Goal: Task Accomplishment & Management: Manage account settings

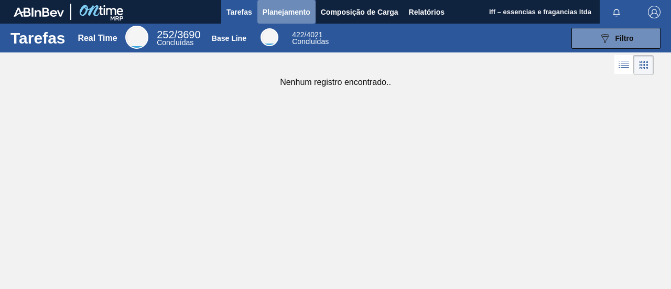
click at [286, 15] on span "Planejamento" at bounding box center [287, 12] width 48 height 13
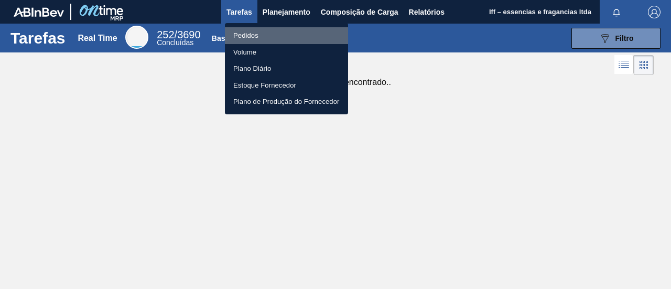
click at [255, 36] on li "Pedidos" at bounding box center [286, 35] width 123 height 17
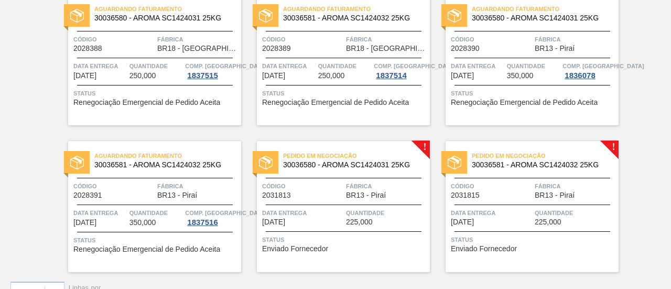
scroll to position [414, 0]
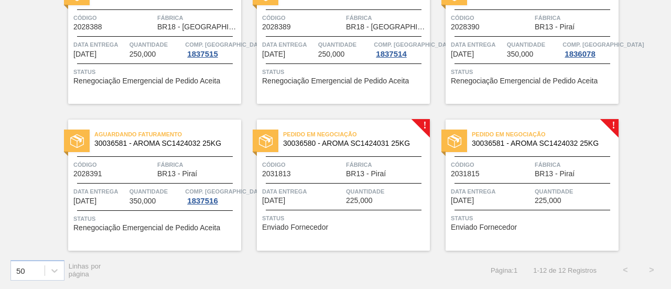
click at [320, 184] on div "Pedido em Negociação 30036580 - AROMA SC1424031 25KG Código 2031813 Fábrica BR1…" at bounding box center [343, 185] width 173 height 131
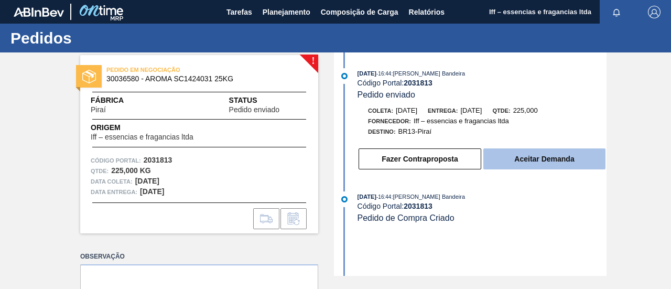
click at [549, 164] on button "Aceitar Demanda" at bounding box center [544, 158] width 122 height 21
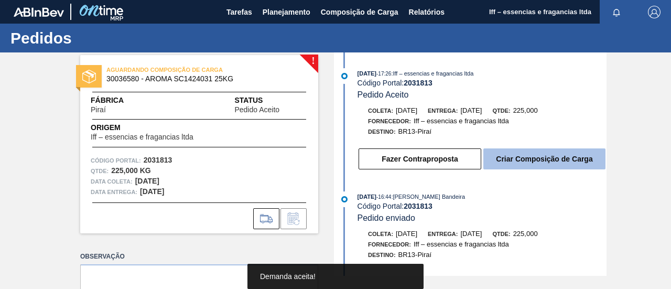
click at [516, 160] on button "Criar Composição de Carga" at bounding box center [544, 158] width 122 height 21
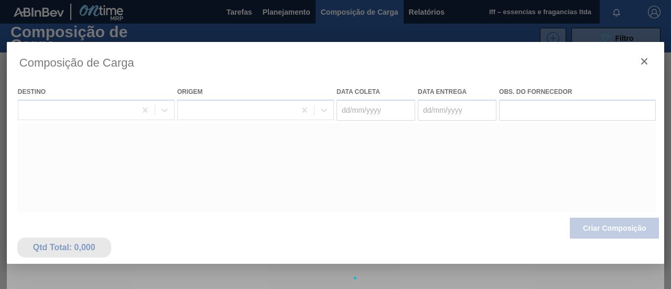
type coleta "17/11/2025"
type entrega "[DATE]"
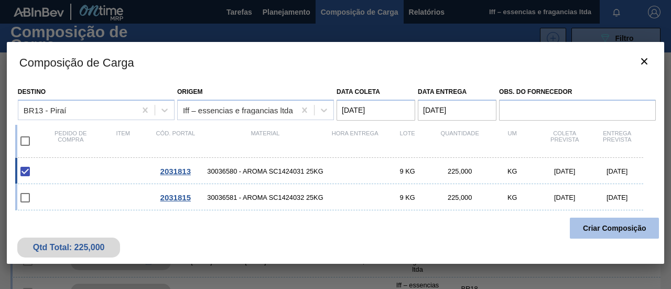
click at [589, 226] on button "Criar Composição" at bounding box center [614, 228] width 89 height 21
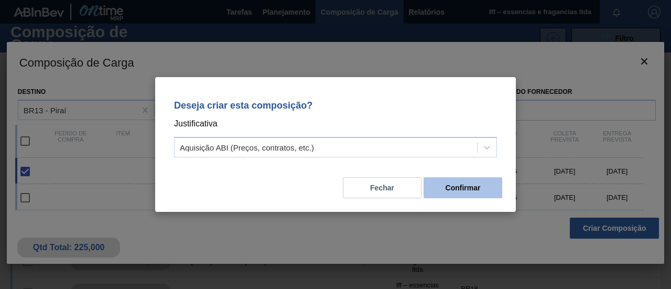
click at [455, 188] on button "Confirmar" at bounding box center [463, 187] width 79 height 21
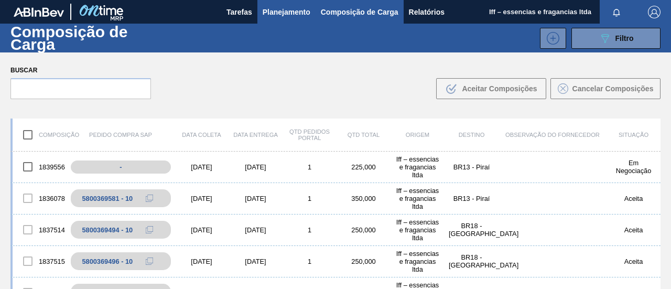
click at [278, 8] on span "Planejamento" at bounding box center [287, 12] width 48 height 13
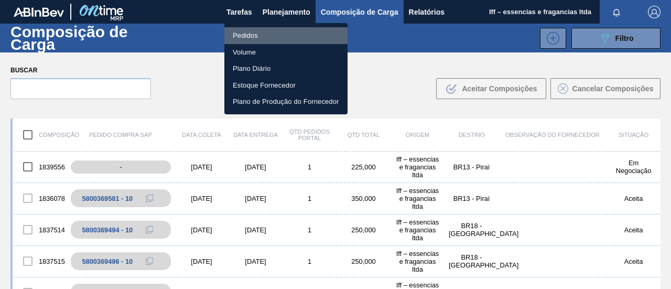
click at [244, 36] on li "Pedidos" at bounding box center [285, 35] width 123 height 17
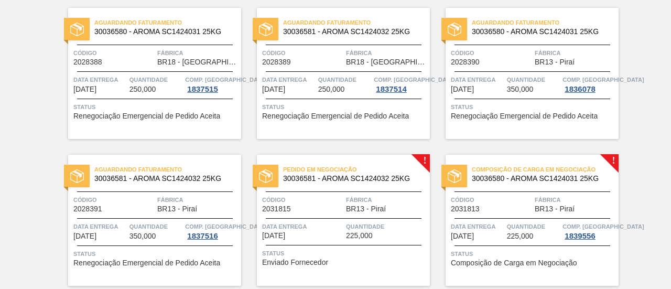
scroll to position [414, 0]
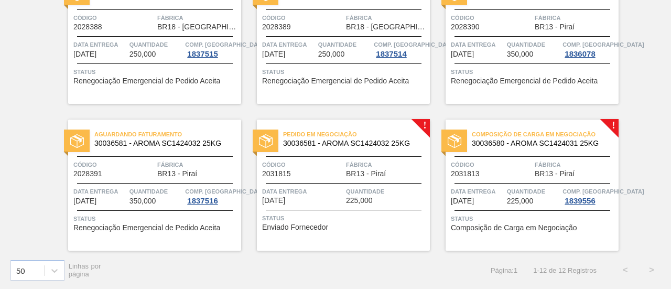
click at [490, 170] on div "Código 2031813" at bounding box center [491, 168] width 81 height 18
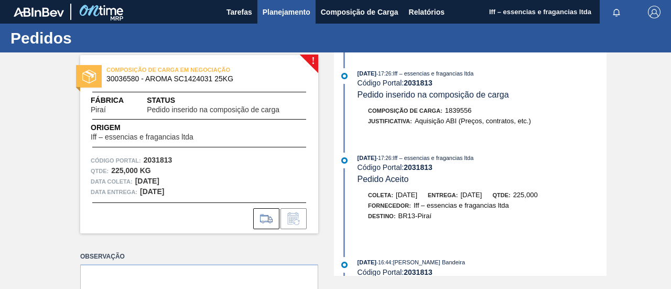
click at [287, 13] on span "Planejamento" at bounding box center [287, 12] width 48 height 13
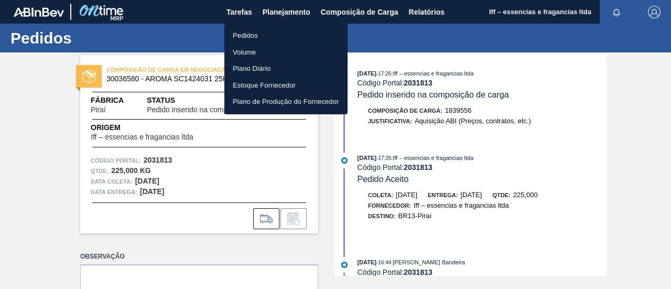
click at [249, 35] on li "Pedidos" at bounding box center [285, 35] width 123 height 17
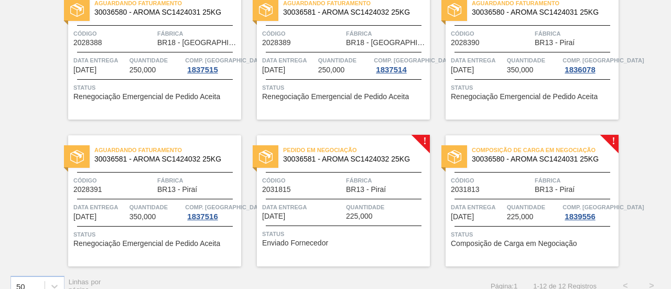
scroll to position [414, 0]
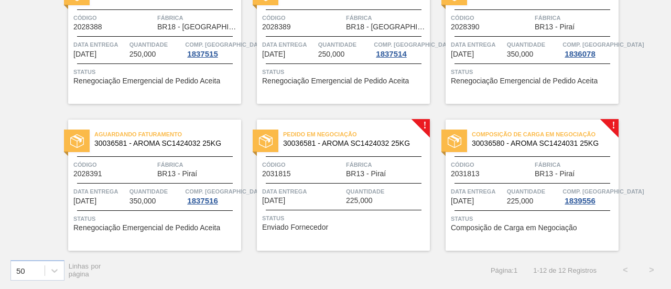
click at [312, 179] on div "Pedido em Negociação 30036581 - AROMA SC1424032 25KG Código 2031815 Fábrica BR1…" at bounding box center [343, 185] width 173 height 131
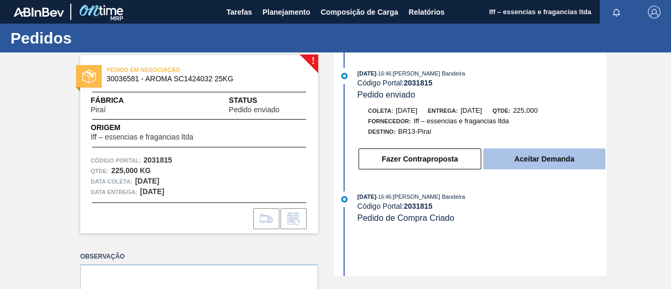
click at [542, 164] on button "Aceitar Demanda" at bounding box center [544, 158] width 122 height 21
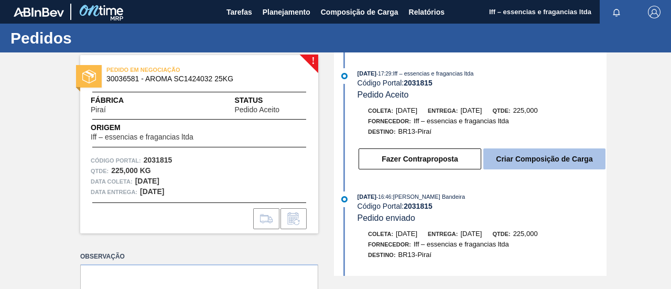
click at [503, 162] on button "Criar Composição de Carga" at bounding box center [544, 158] width 122 height 21
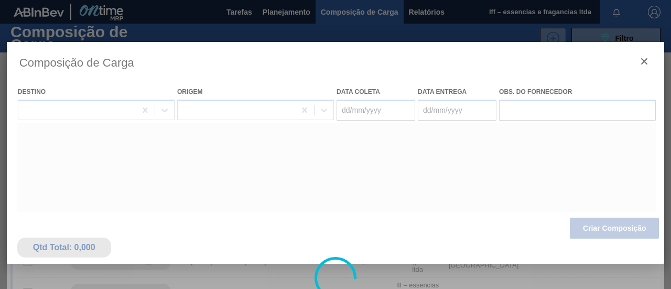
type coleta "17/11/2025"
type entrega "[DATE]"
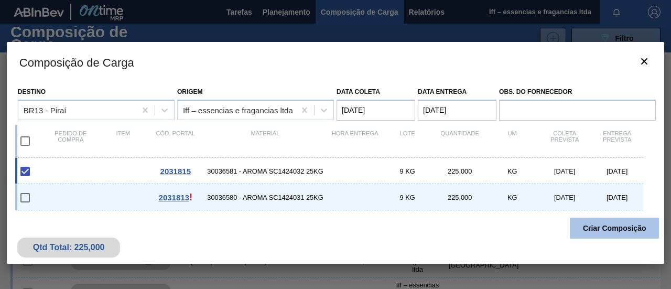
click at [602, 229] on button "Criar Composição" at bounding box center [614, 228] width 89 height 21
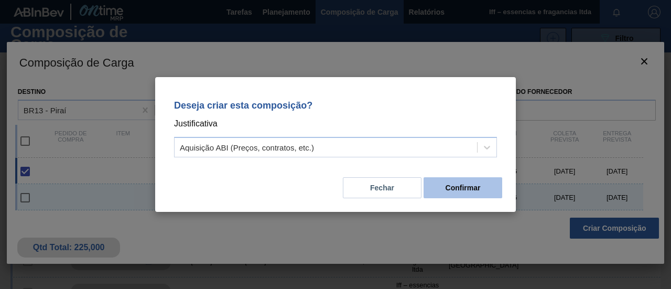
click at [462, 182] on button "Confirmar" at bounding box center [463, 187] width 79 height 21
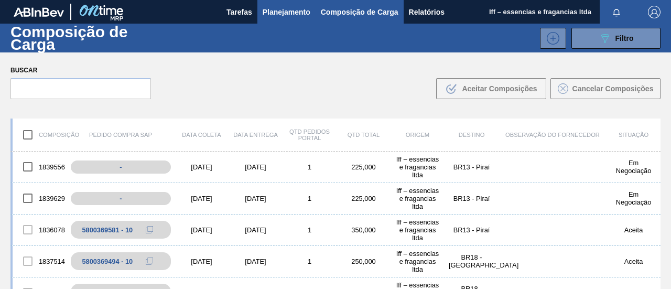
click at [298, 13] on span "Planejamento" at bounding box center [287, 12] width 48 height 13
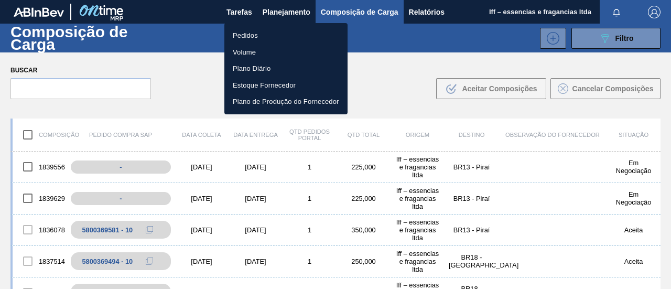
click at [253, 38] on li "Pedidos" at bounding box center [285, 35] width 123 height 17
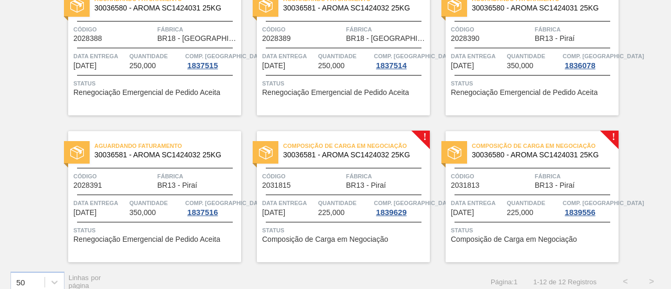
scroll to position [414, 0]
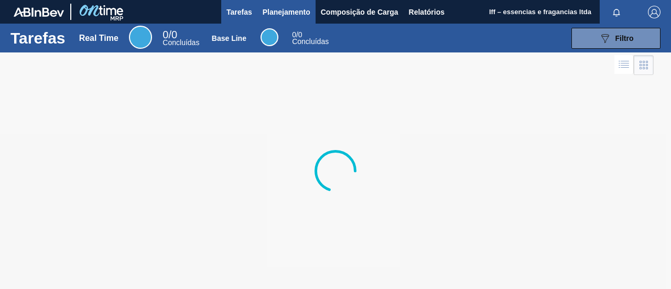
click at [283, 13] on span "Planejamento" at bounding box center [287, 12] width 48 height 13
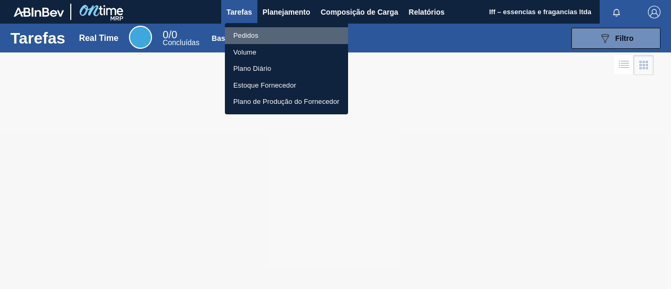
click at [253, 32] on li "Pedidos" at bounding box center [286, 35] width 123 height 17
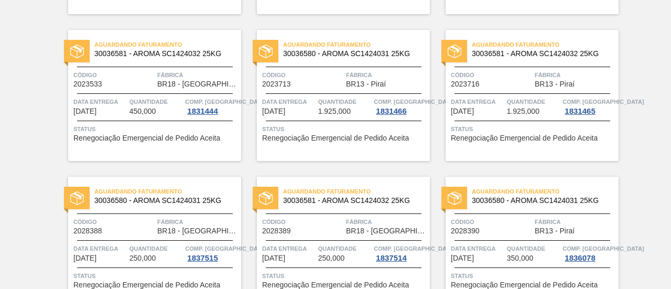
scroll to position [414, 0]
